Goal: Find specific page/section: Find specific page/section

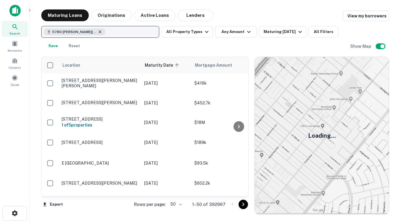
click at [100, 31] on icon "button" at bounding box center [100, 32] width 5 height 5
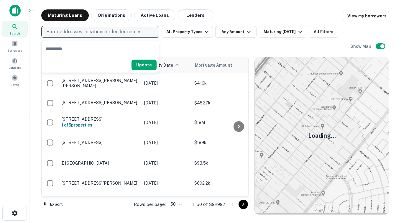
click at [105, 31] on p "Enter addresses, locations or lender names" at bounding box center [93, 31] width 95 height 7
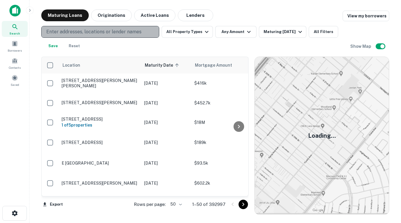
click at [81, 32] on p "Enter addresses, locations or lender names" at bounding box center [93, 31] width 95 height 7
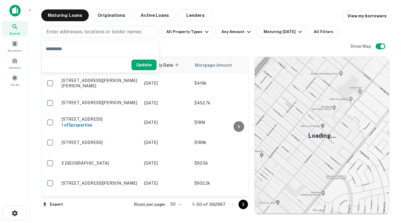
click at [76, 51] on input "text" at bounding box center [100, 48] width 117 height 17
type input "**********"
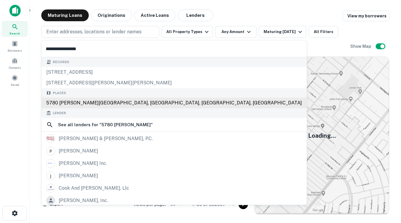
scroll to position [3, 0]
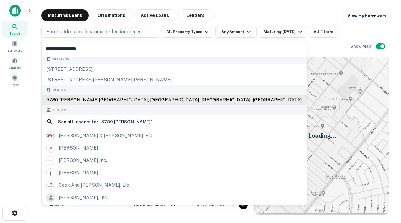
click at [127, 103] on div "5780 [PERSON_NAME][GEOGRAPHIC_DATA], [GEOGRAPHIC_DATA], [GEOGRAPHIC_DATA], [GEO…" at bounding box center [174, 100] width 265 height 11
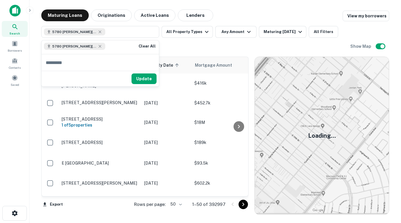
scroll to position [0, 0]
click at [72, 44] on span "5780 [PERSON_NAME][GEOGRAPHIC_DATA], [GEOGRAPHIC_DATA], [GEOGRAPHIC_DATA]" at bounding box center [74, 46] width 44 height 5
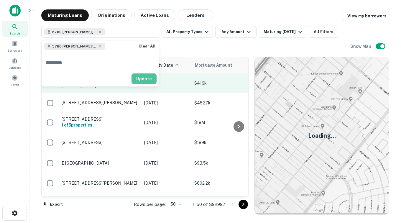
click at [145, 77] on button "Update" at bounding box center [144, 78] width 25 height 11
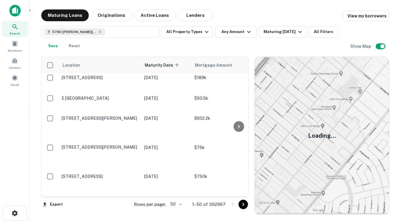
scroll to position [68, 0]
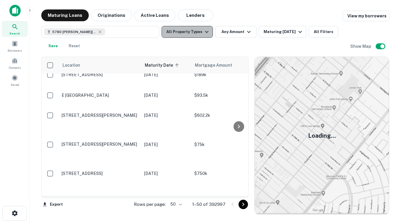
click at [200, 31] on button "All Property Types" at bounding box center [187, 32] width 51 height 12
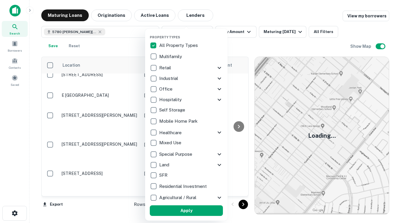
click at [268, 42] on div at bounding box center [200, 111] width 401 height 223
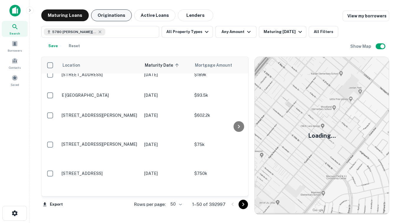
click at [99, 17] on button "Originations" at bounding box center [111, 15] width 41 height 12
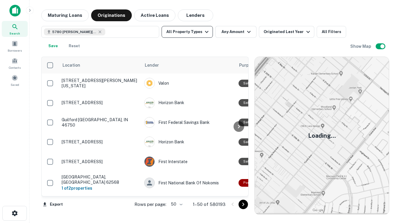
click at [205, 32] on icon "button" at bounding box center [207, 32] width 4 height 2
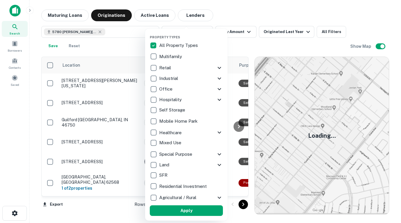
click at [249, 50] on div at bounding box center [200, 111] width 401 height 223
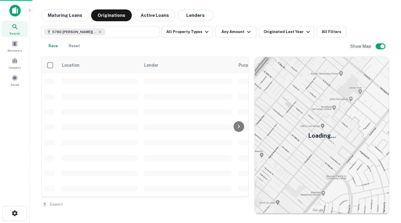
click at [246, 32] on div at bounding box center [200, 111] width 401 height 223
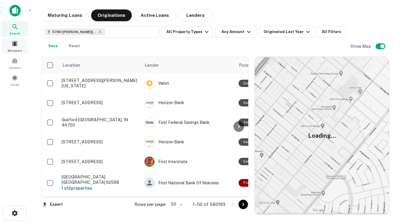
click at [15, 47] on div "Borrowers" at bounding box center [15, 46] width 26 height 16
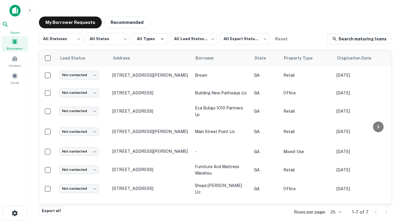
click at [9, 28] on icon at bounding box center [5, 24] width 7 height 7
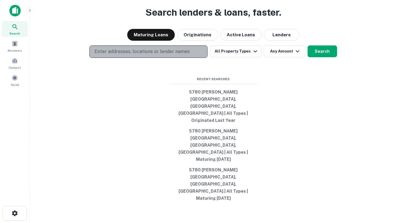
click at [157, 55] on p "Enter addresses, locations or lender names" at bounding box center [141, 51] width 95 height 7
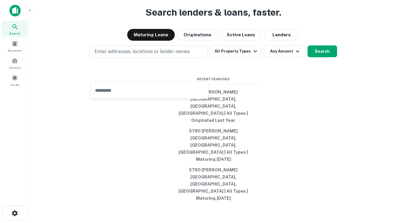
click at [240, 91] on div "Search lenders & loans, faster. Maturing Loans Originations Active Loans Lender…" at bounding box center [213, 125] width 358 height 223
